Goal: Transaction & Acquisition: Purchase product/service

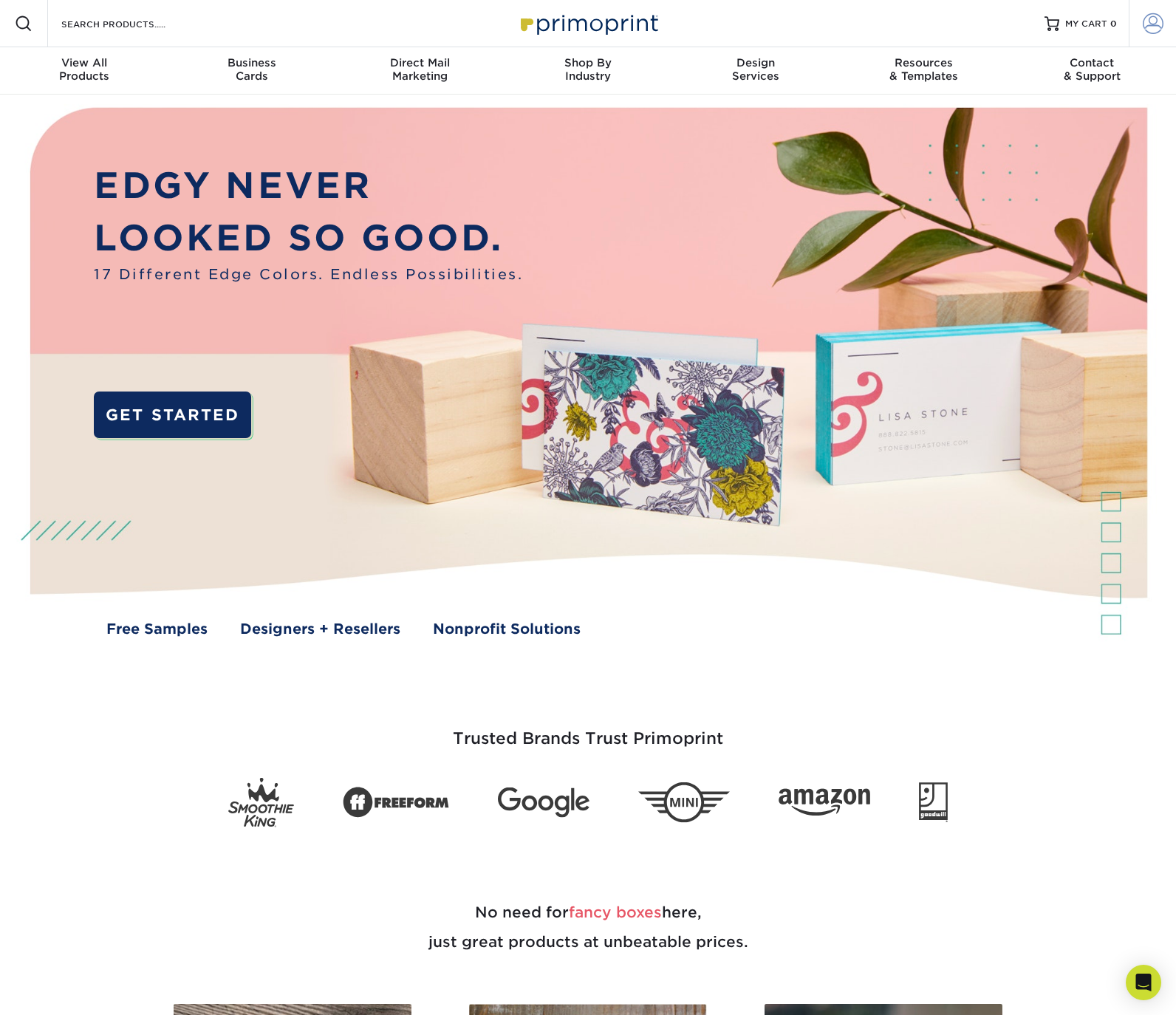
click at [1161, 19] on span at bounding box center [1153, 23] width 21 height 21
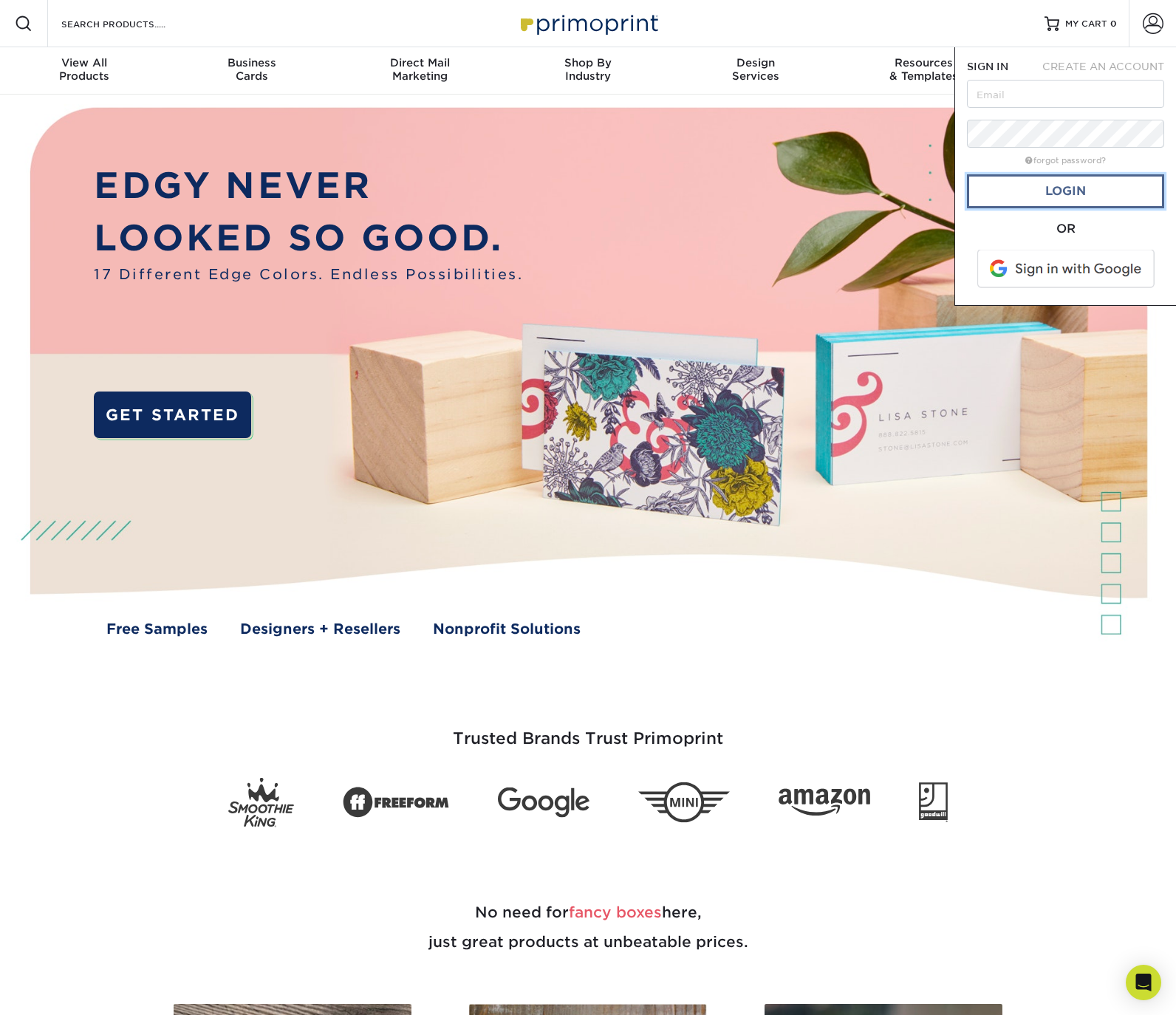
click at [1058, 189] on link "Login" at bounding box center [1065, 191] width 197 height 34
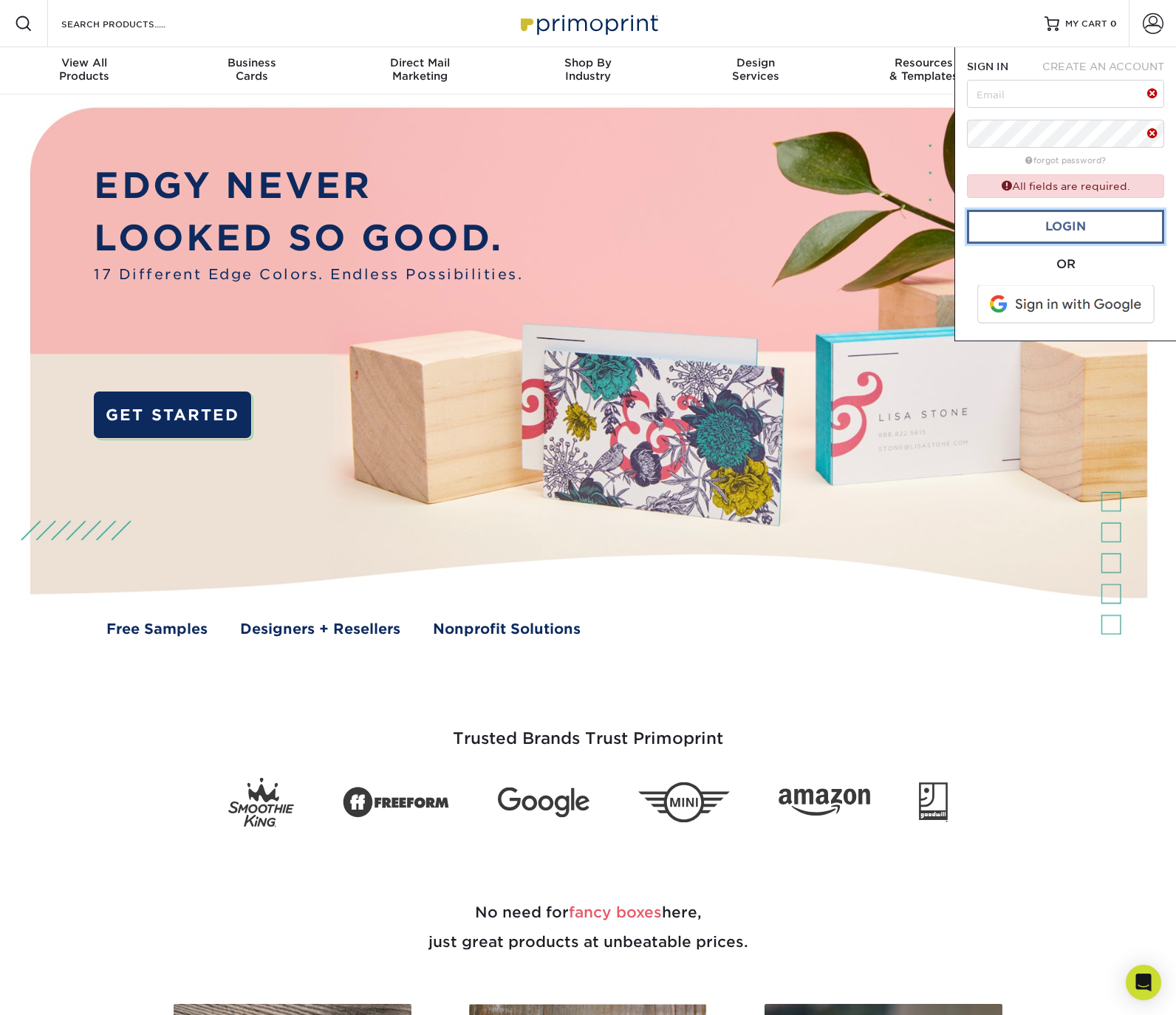
click at [1075, 224] on link "Login" at bounding box center [1065, 226] width 197 height 34
click at [1015, 97] on input "text" at bounding box center [1065, 94] width 197 height 28
type input "[EMAIL_ADDRESS][DOMAIN_NAME]"
click at [1086, 226] on link "Login" at bounding box center [1065, 226] width 197 height 34
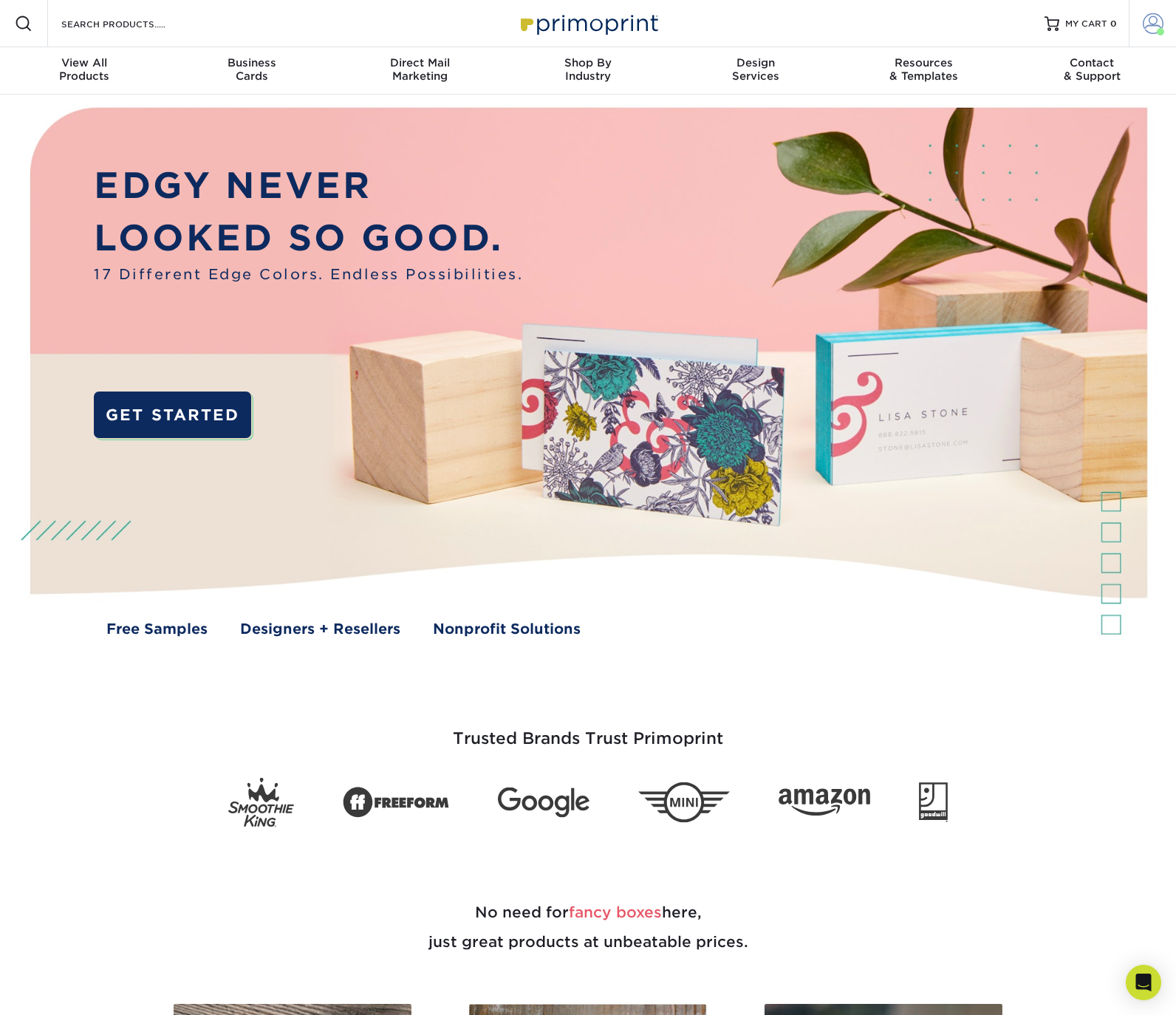
click at [1154, 23] on span at bounding box center [1153, 23] width 21 height 21
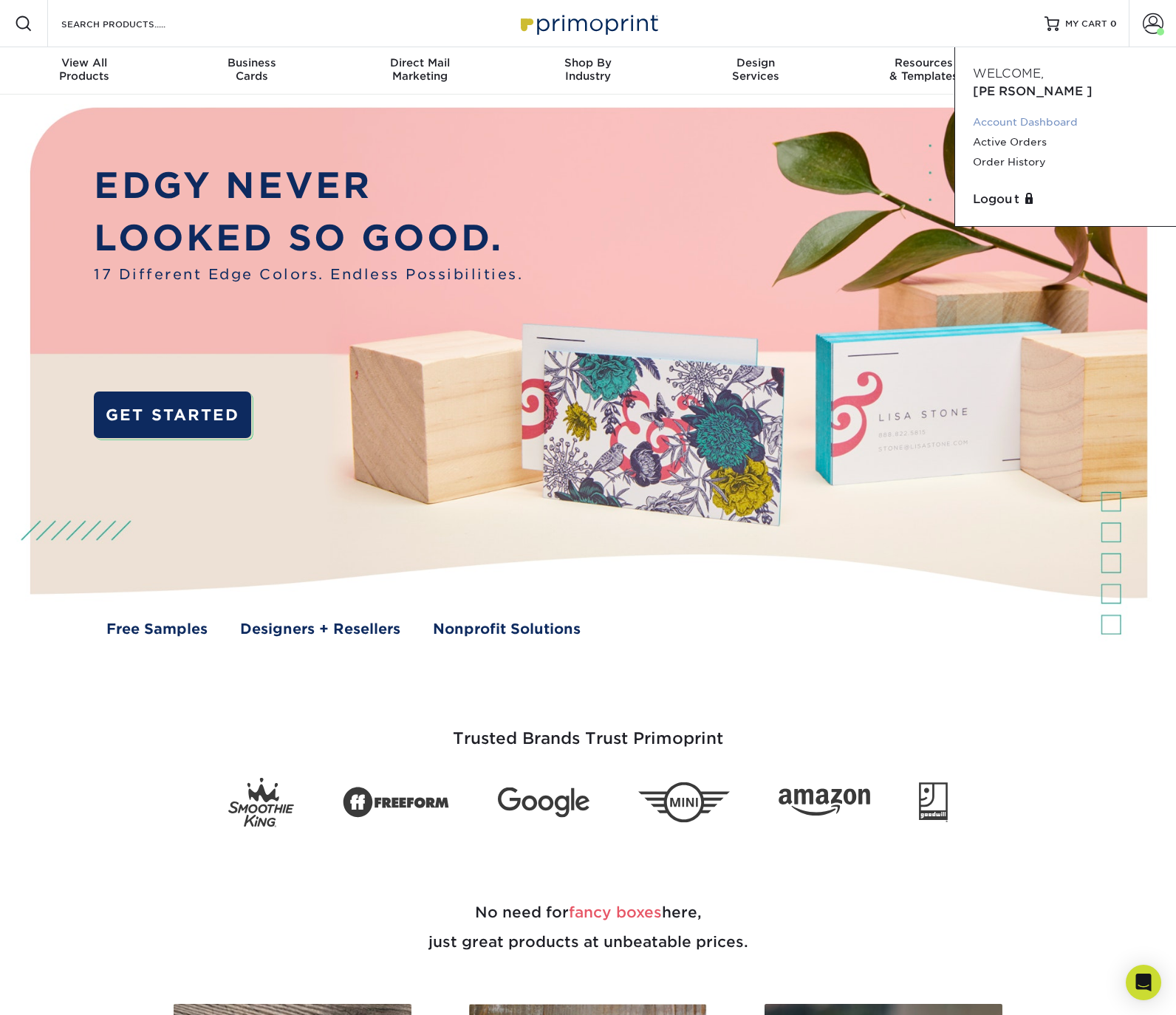
click at [1056, 112] on link "Account Dashboard" at bounding box center [1066, 121] width 186 height 20
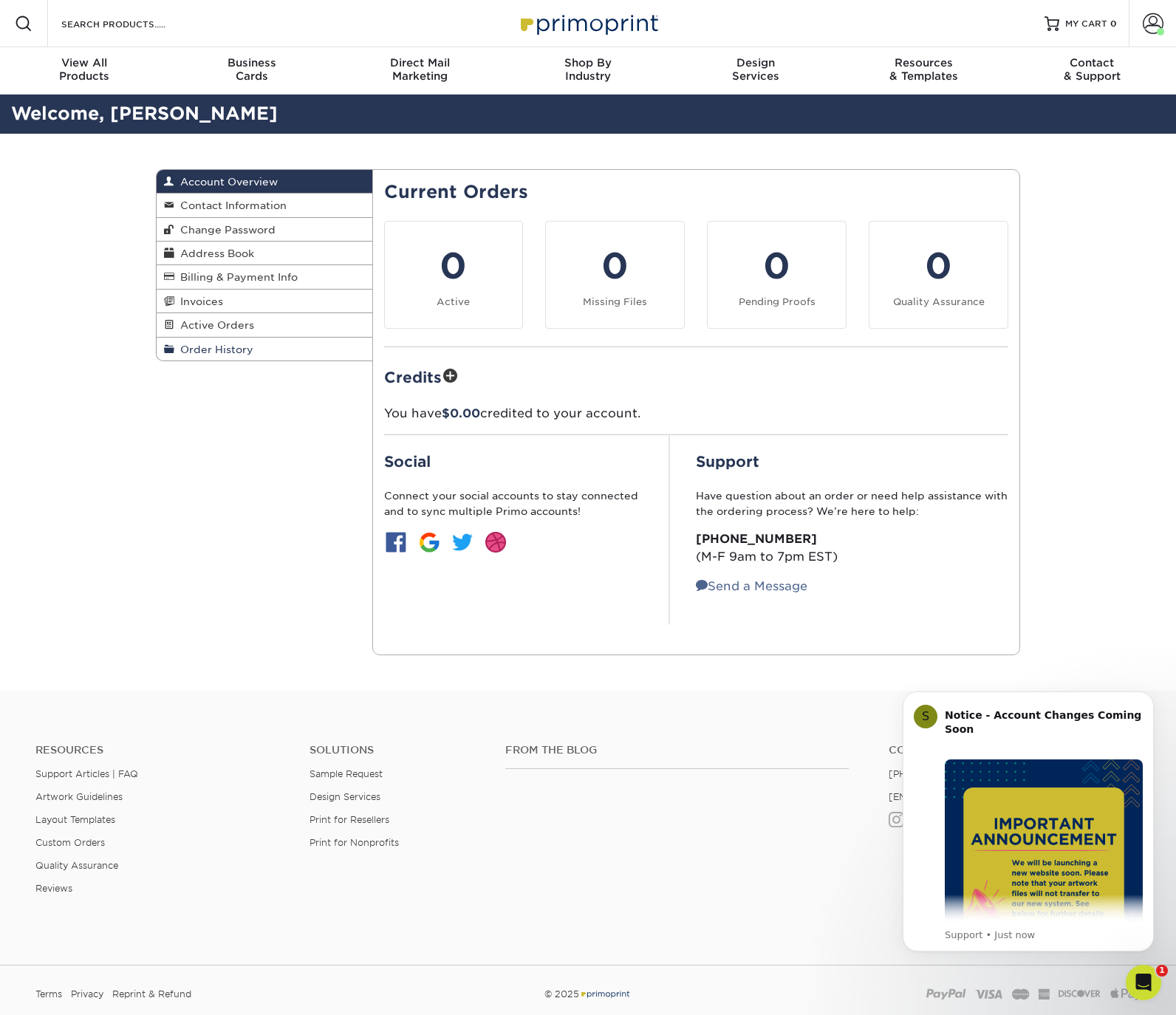
click at [233, 352] on span "Order History" at bounding box center [214, 350] width 79 height 12
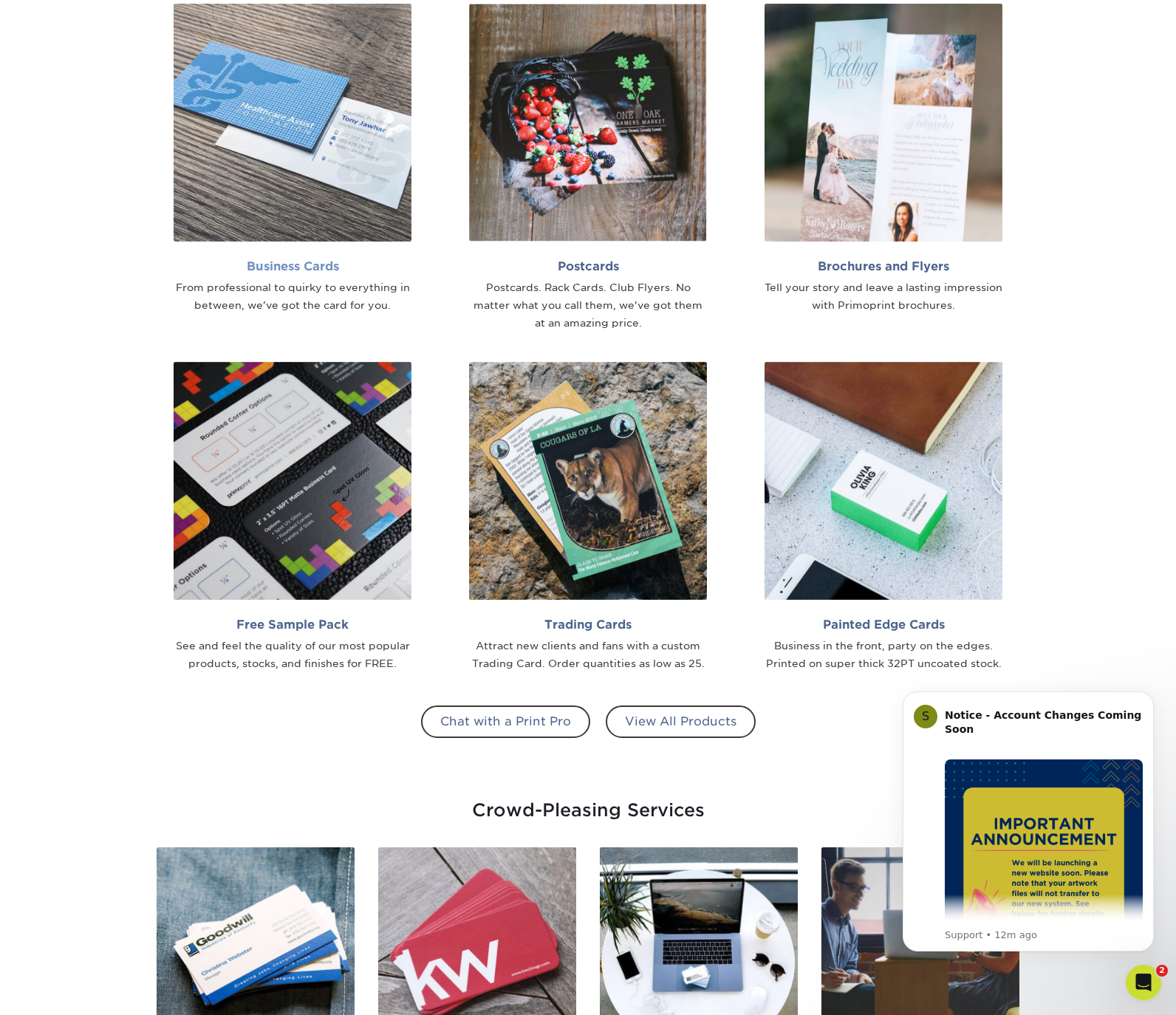
click at [303, 141] on img at bounding box center [292, 122] width 238 height 238
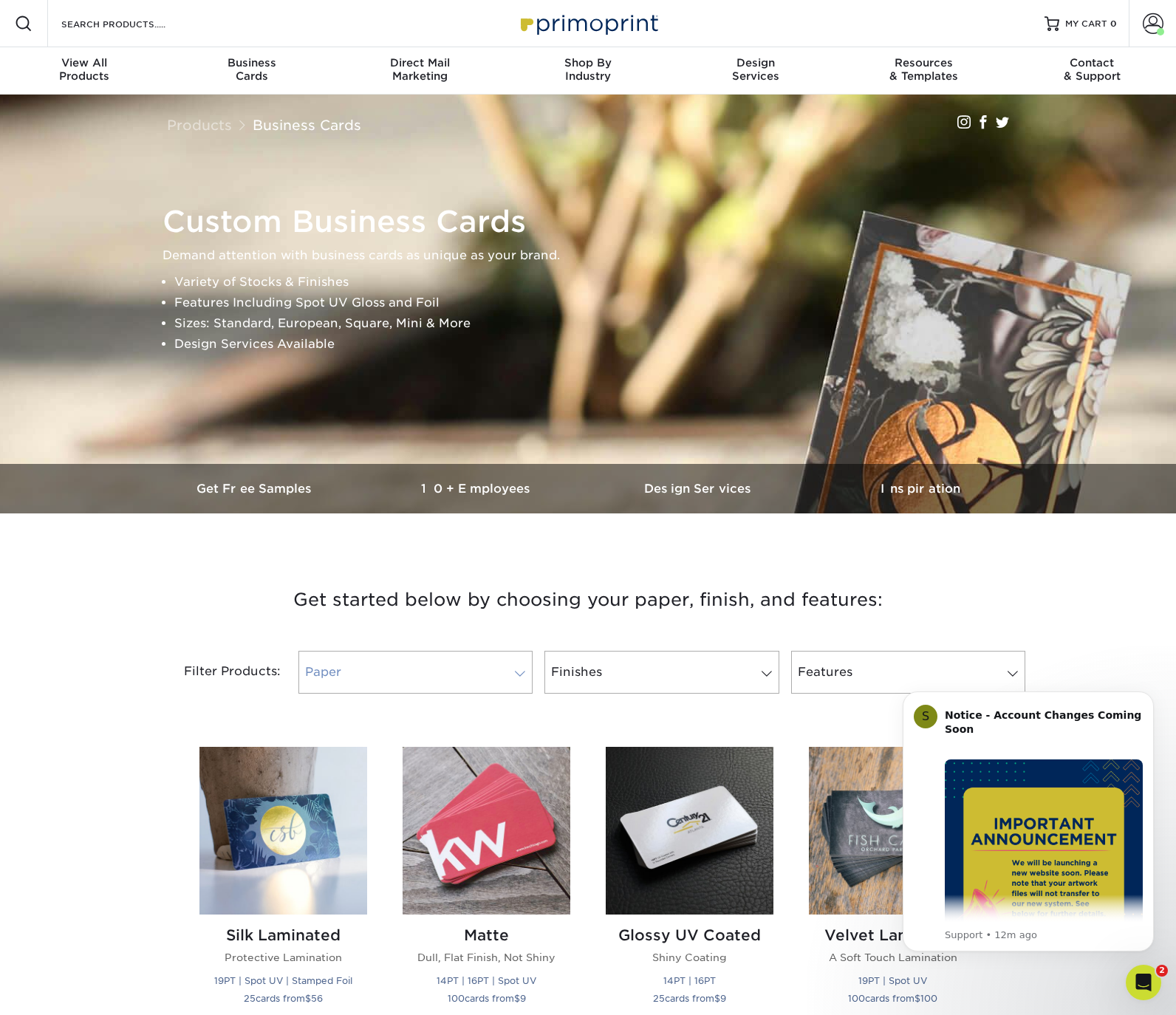
click at [521, 673] on span at bounding box center [520, 674] width 21 height 12
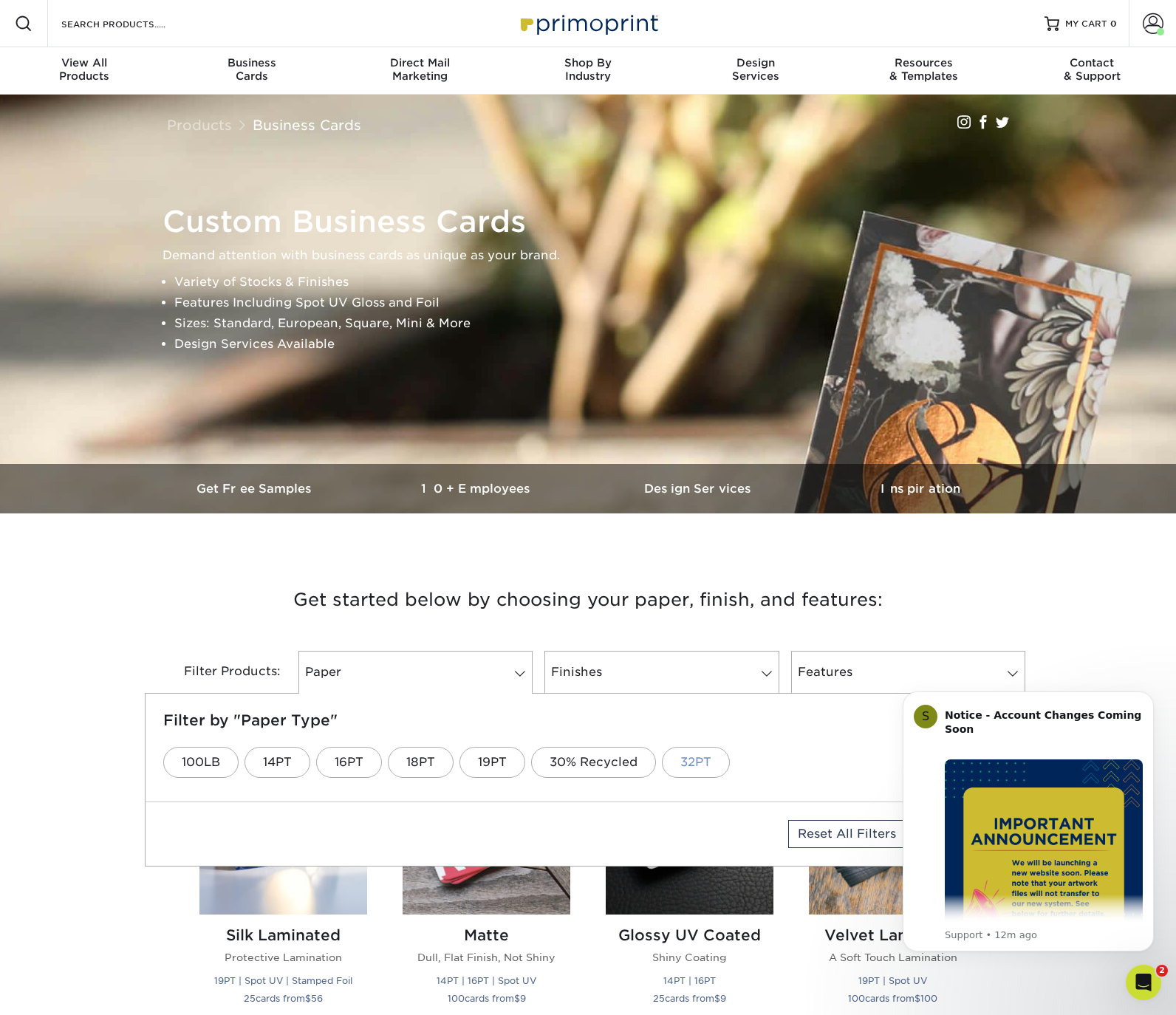
click at [698, 763] on link "32PT" at bounding box center [696, 763] width 68 height 31
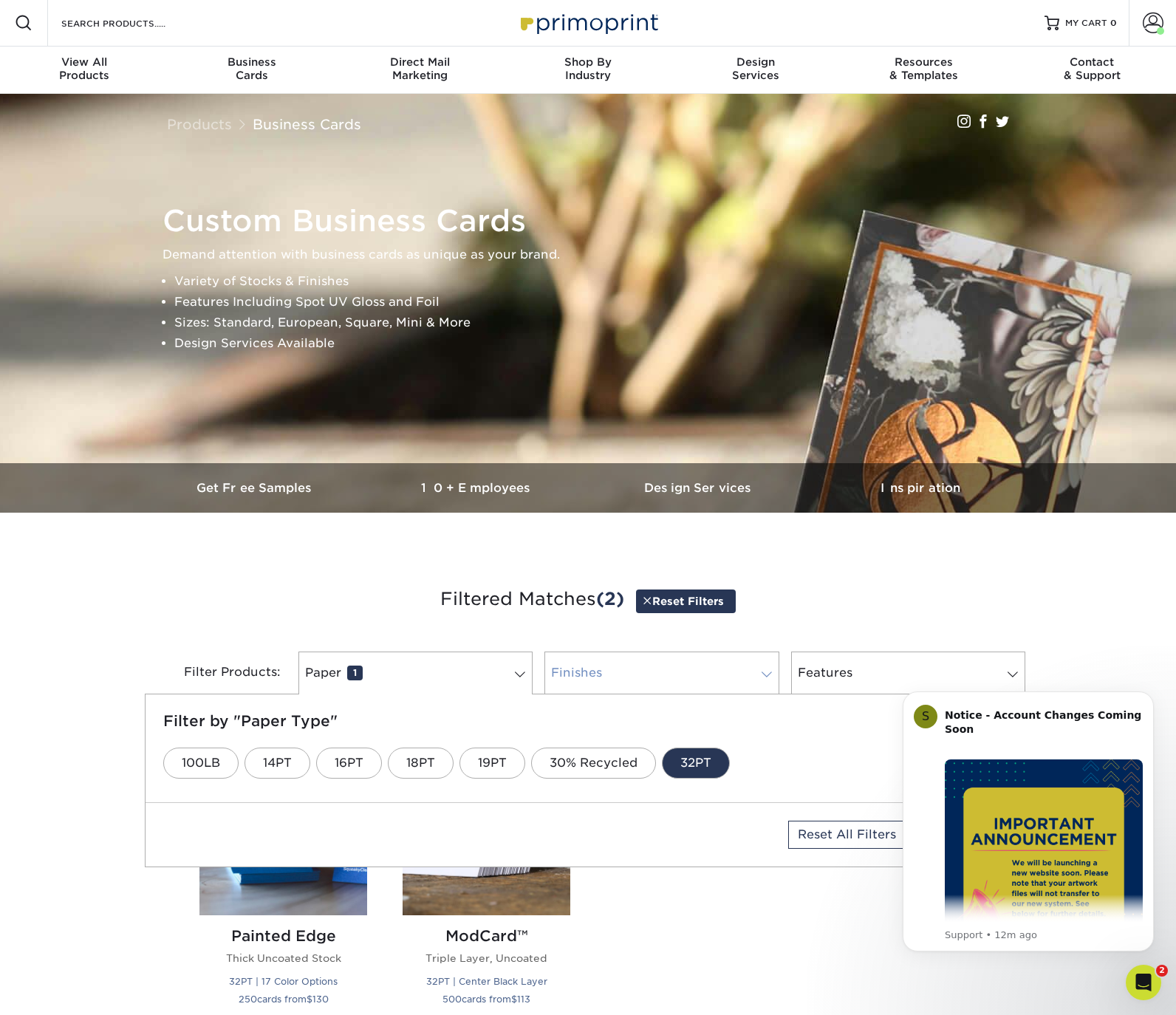
click at [768, 673] on span at bounding box center [767, 674] width 21 height 12
click at [471, 760] on link "Natural" at bounding box center [464, 763] width 83 height 31
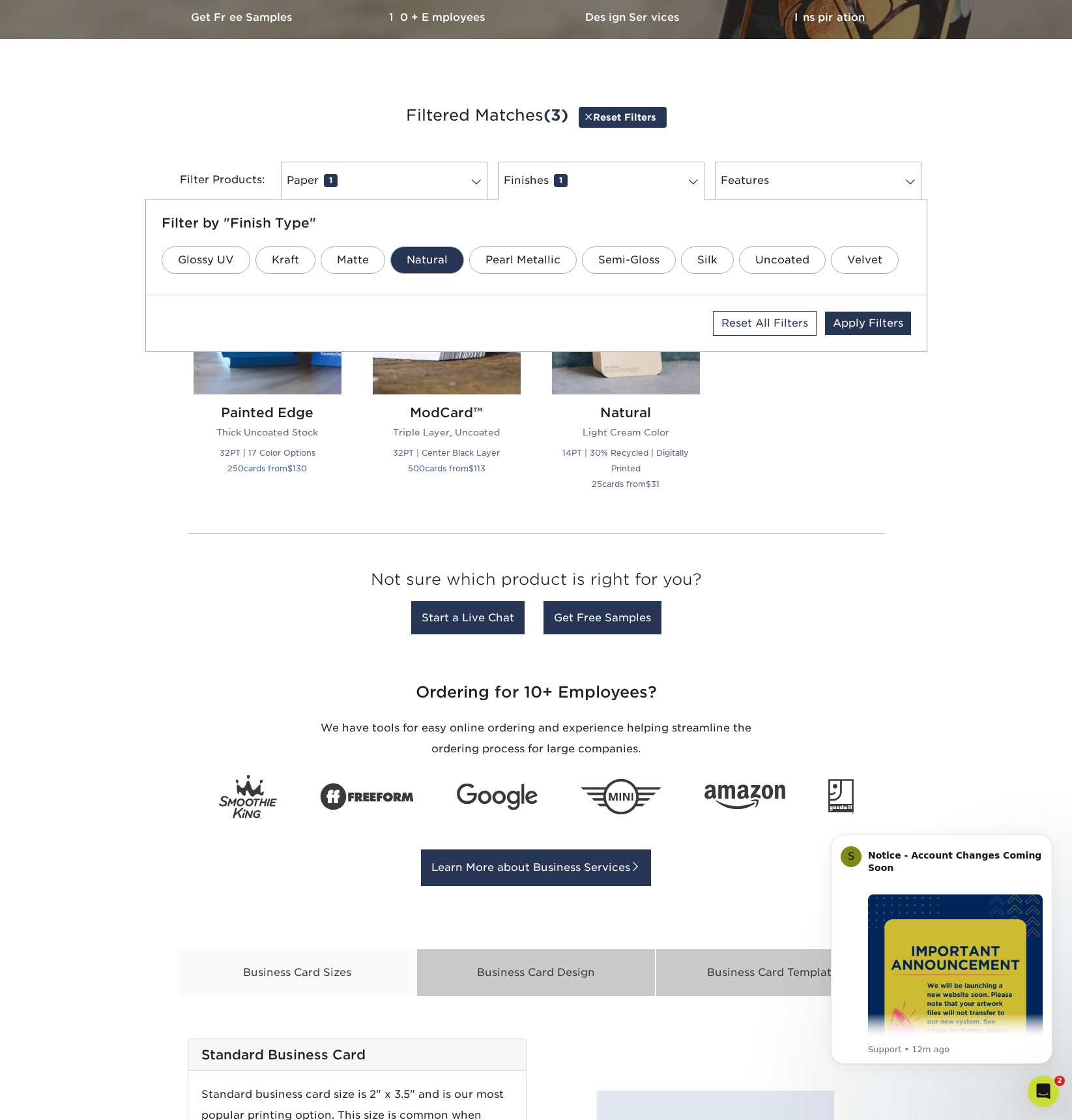
scroll to position [419, 0]
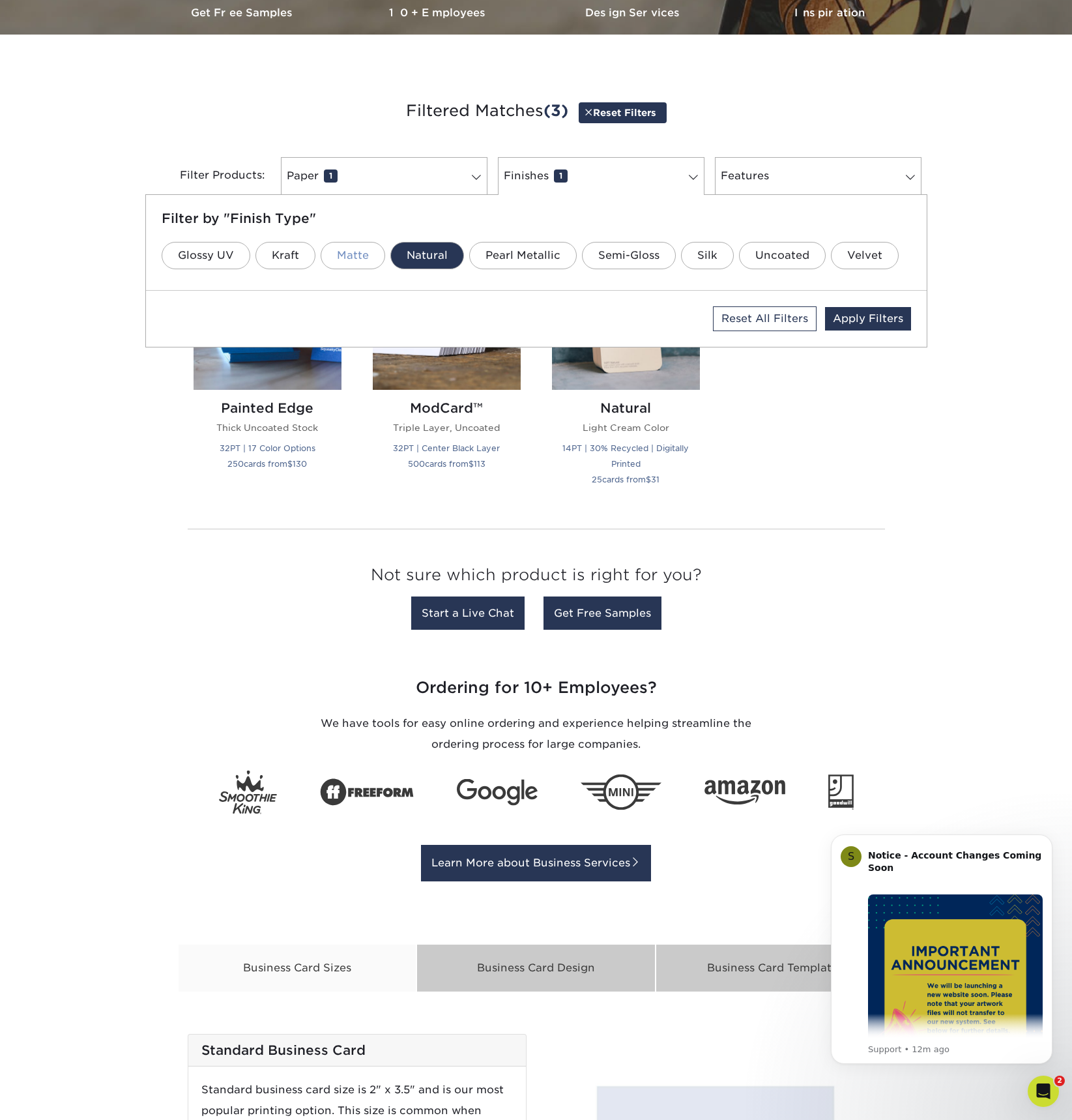
click at [346, 252] on link "Matte" at bounding box center [353, 256] width 64 height 28
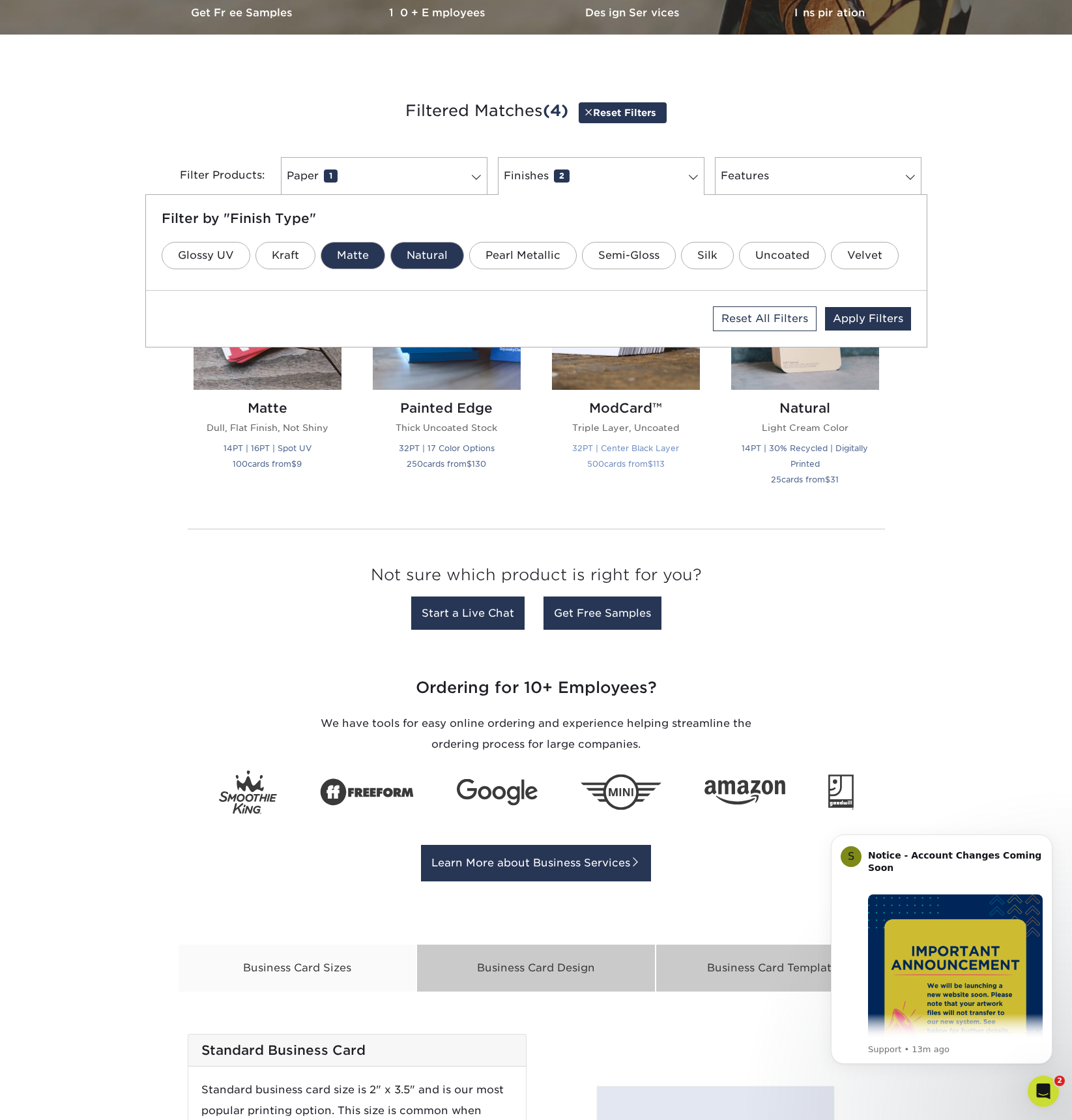
click at [607, 358] on img at bounding box center [626, 315] width 148 height 148
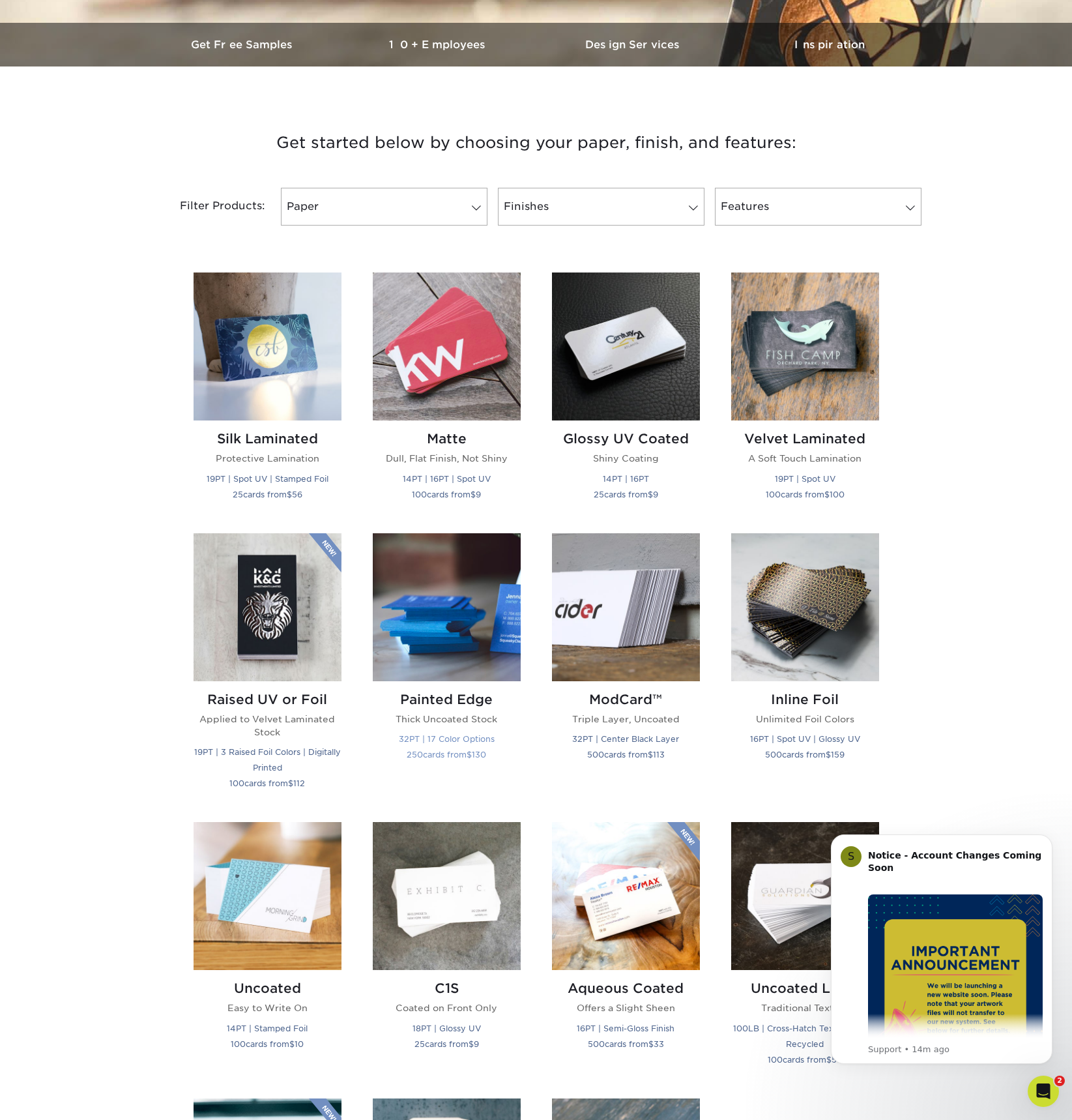
scroll to position [364, 0]
